Goal: Navigation & Orientation: Understand site structure

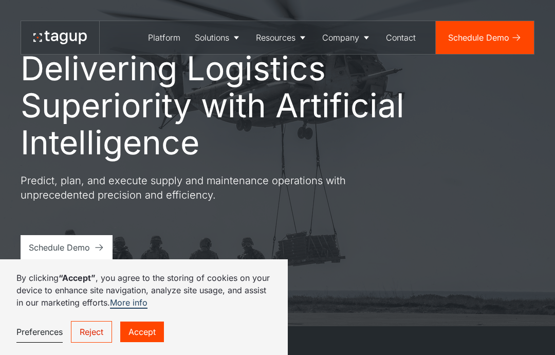
scroll to position [28, 0]
click at [156, 342] on link "Accept" at bounding box center [142, 331] width 44 height 21
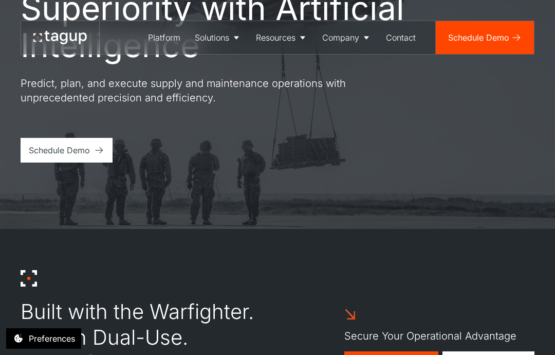
scroll to position [0, 0]
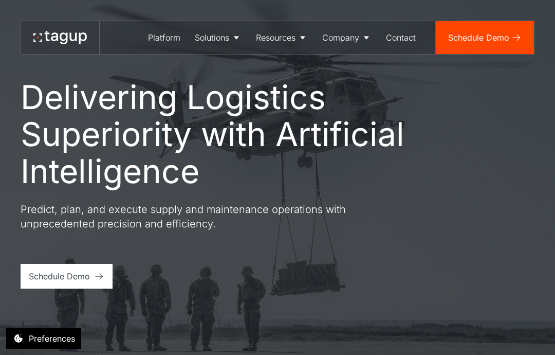
click at [157, 34] on div "Platform" at bounding box center [164, 37] width 32 height 12
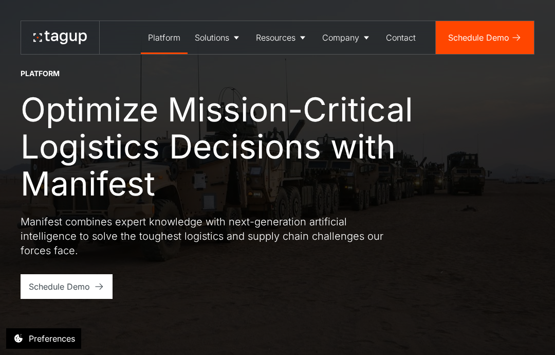
click at [221, 39] on div "Solutions" at bounding box center [212, 37] width 34 height 12
click at [228, 90] on div "Enterprise" at bounding box center [218, 90] width 40 height 12
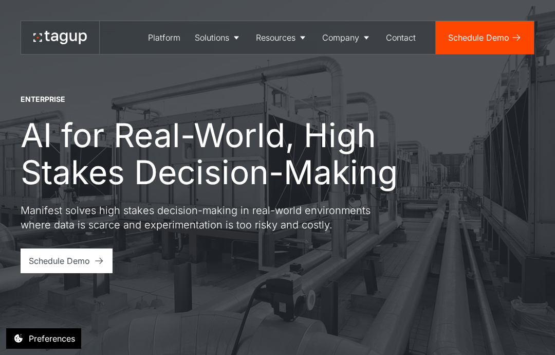
click at [287, 37] on div "Resources" at bounding box center [276, 37] width 40 height 12
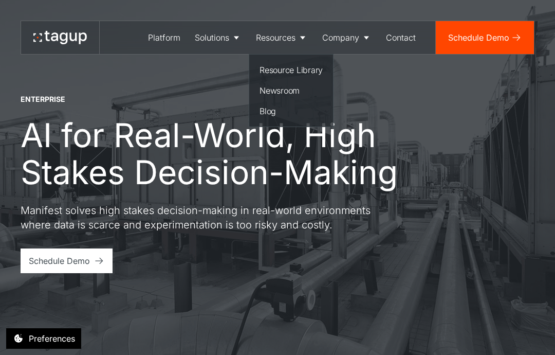
click at [301, 69] on div "Resource Library" at bounding box center [291, 70] width 63 height 12
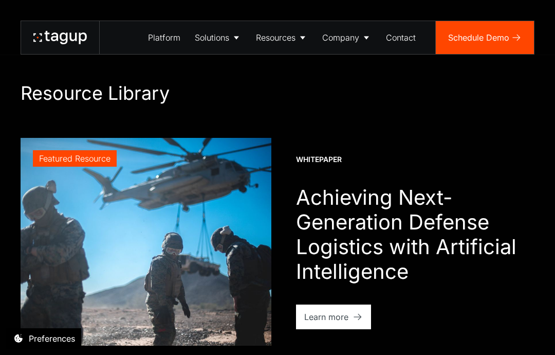
click at [343, 43] on div "Company" at bounding box center [340, 37] width 37 height 12
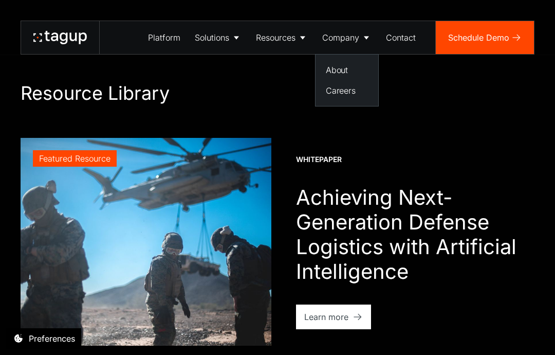
click at [342, 71] on div "About" at bounding box center [347, 70] width 42 height 12
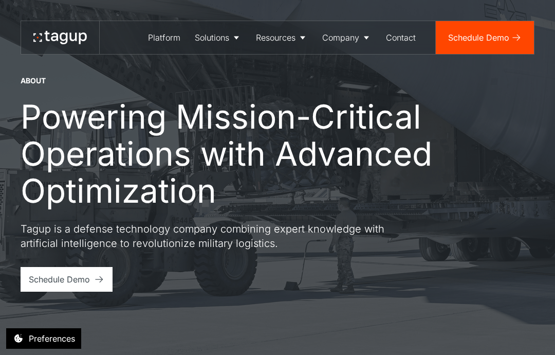
click at [343, 34] on div "Company" at bounding box center [340, 37] width 37 height 12
click at [356, 97] on link "Careers" at bounding box center [347, 90] width 50 height 19
